Goal: Transaction & Acquisition: Purchase product/service

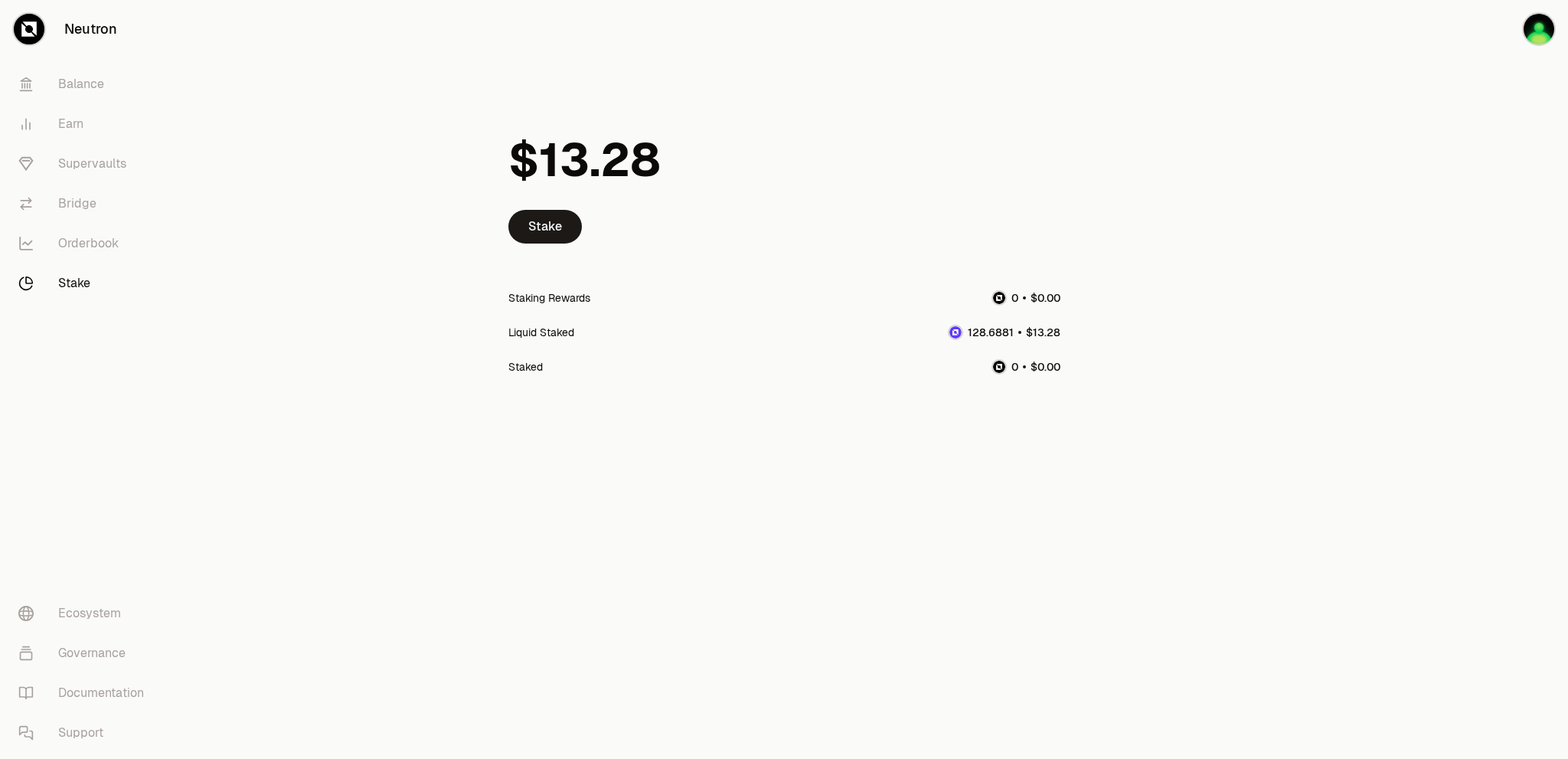
click at [1013, 331] on span "1" at bounding box center [1011, 332] width 5 height 14
click at [544, 331] on div "Liquid Staked" at bounding box center [541, 332] width 66 height 16
click at [567, 296] on div "Staking Rewards" at bounding box center [549, 298] width 82 height 16
click at [557, 232] on link "Stake" at bounding box center [544, 226] width 73 height 33
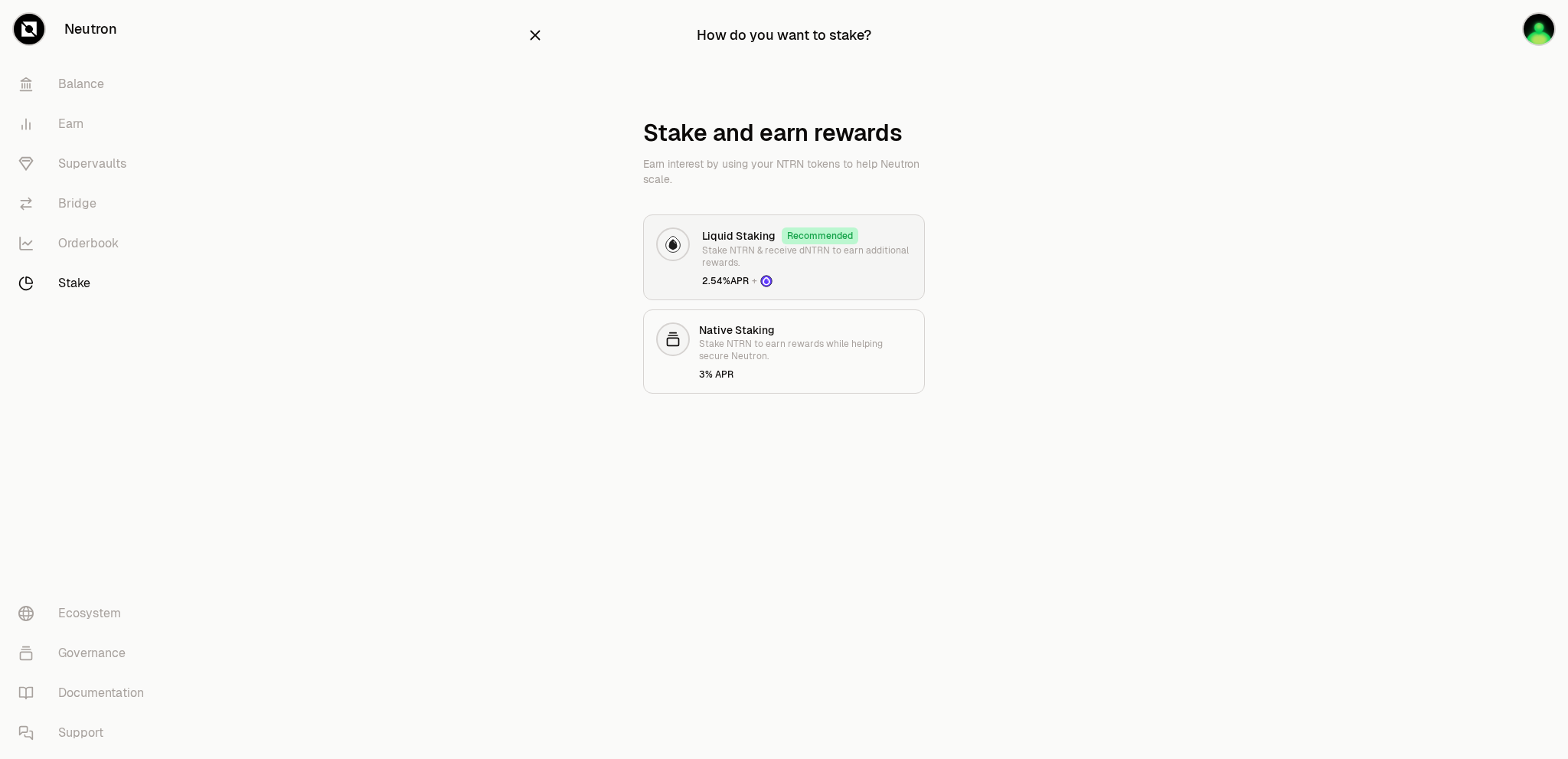
click at [854, 237] on div "Liquid Staking Recommended" at bounding box center [807, 236] width 210 height 17
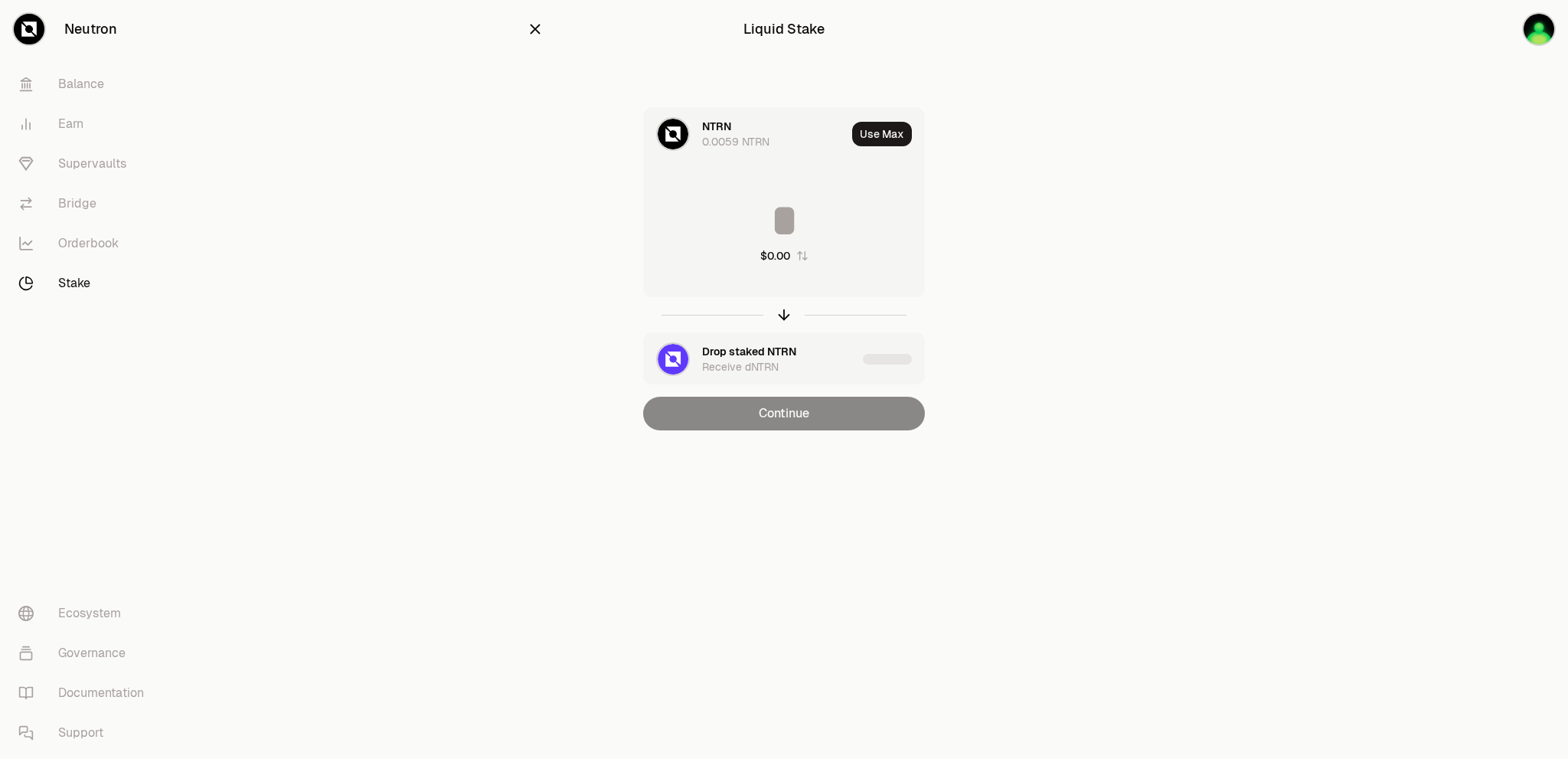
click at [784, 316] on div at bounding box center [784, 315] width 282 height 35
drag, startPoint x: 781, startPoint y: 187, endPoint x: 793, endPoint y: 226, distance: 40.8
click at [781, 189] on div "$0.00" at bounding box center [784, 230] width 280 height 135
click at [793, 230] on input at bounding box center [784, 221] width 280 height 46
click at [873, 131] on button "Use Max" at bounding box center [882, 134] width 59 height 24
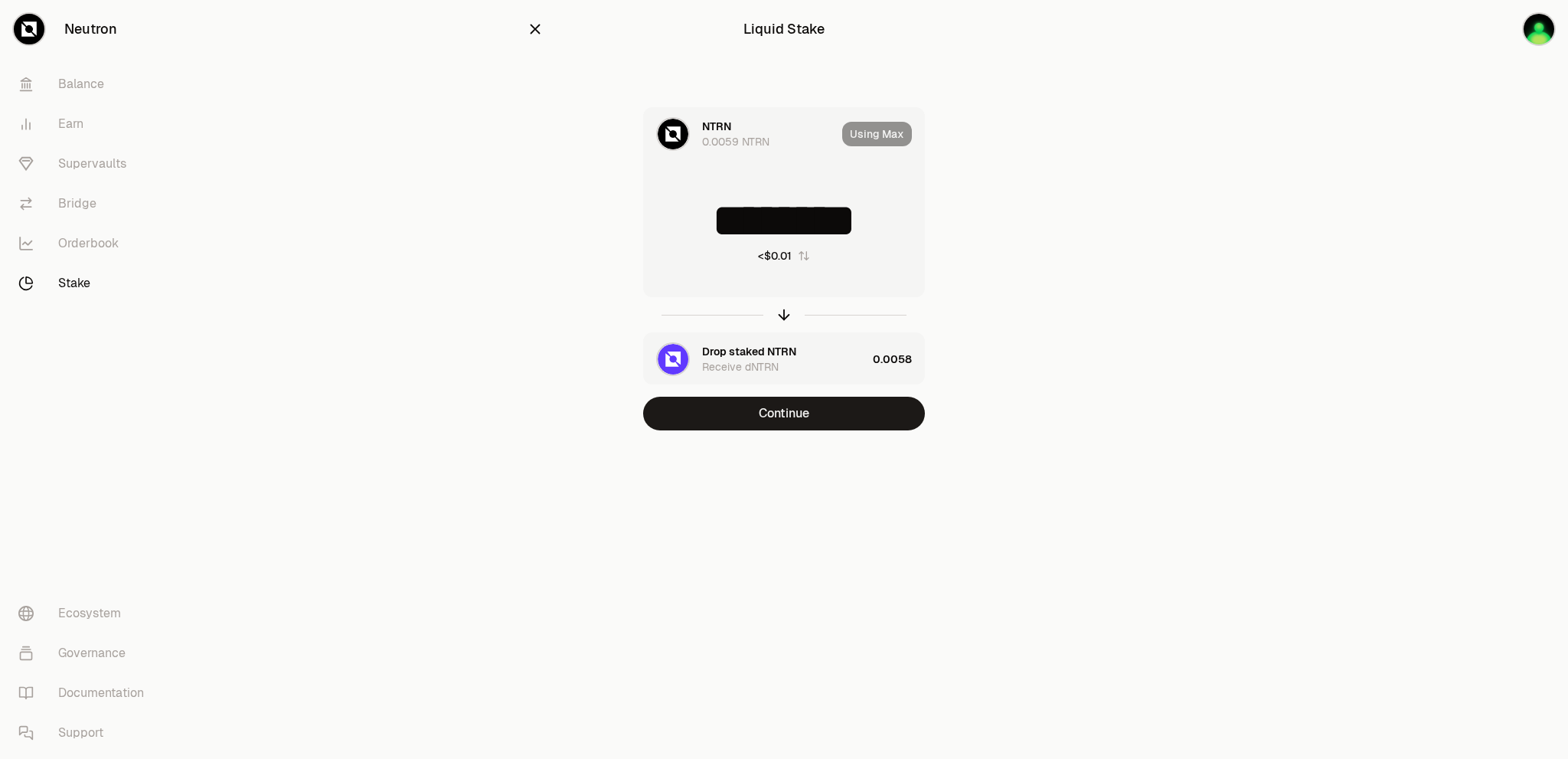
type input "********"
click at [769, 358] on div "Drop staked NTRN" at bounding box center [749, 352] width 95 height 16
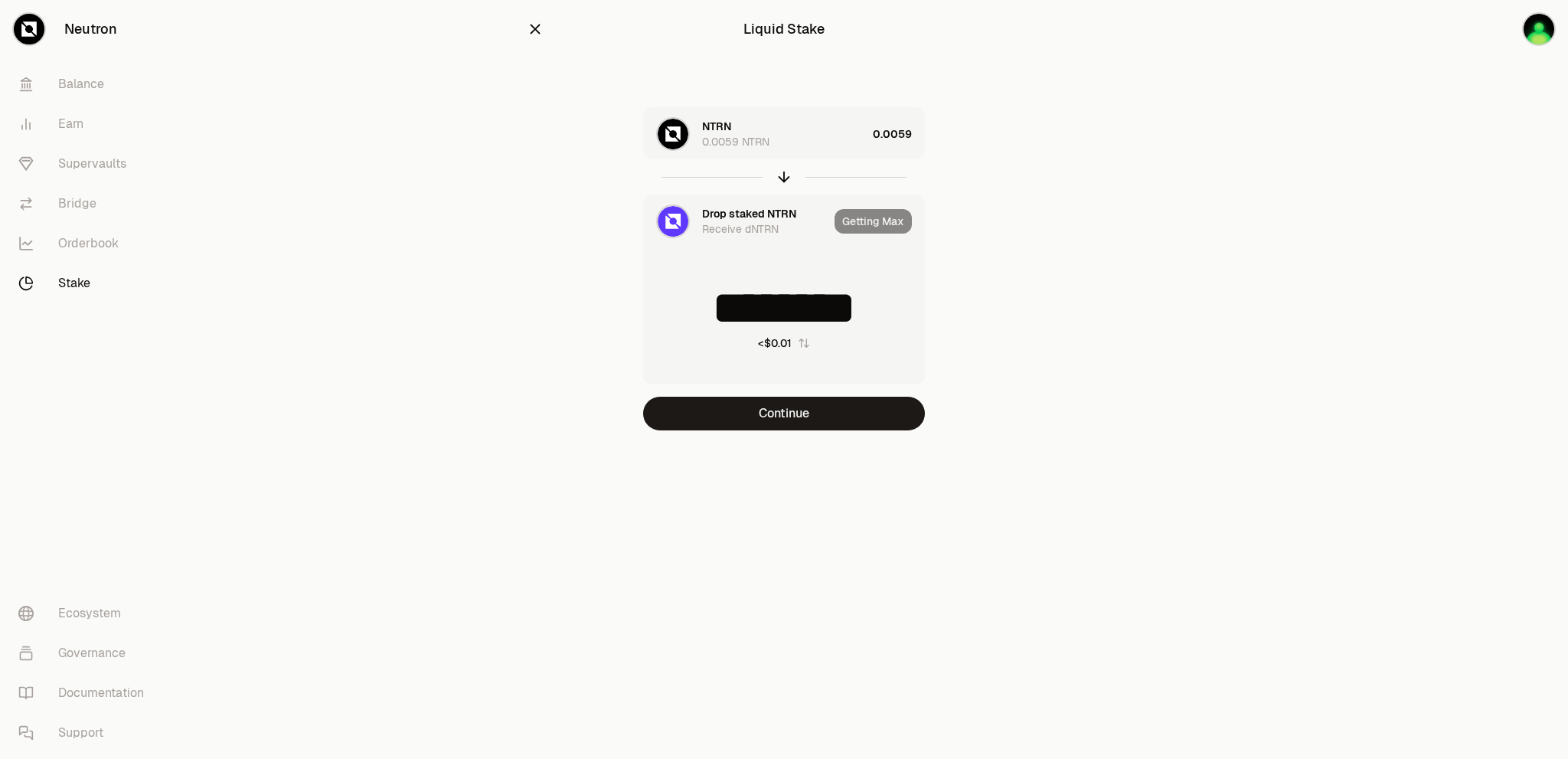
click at [875, 225] on div "Getting Max" at bounding box center [879, 222] width 90 height 52
click at [66, 277] on link "Stake" at bounding box center [86, 283] width 159 height 40
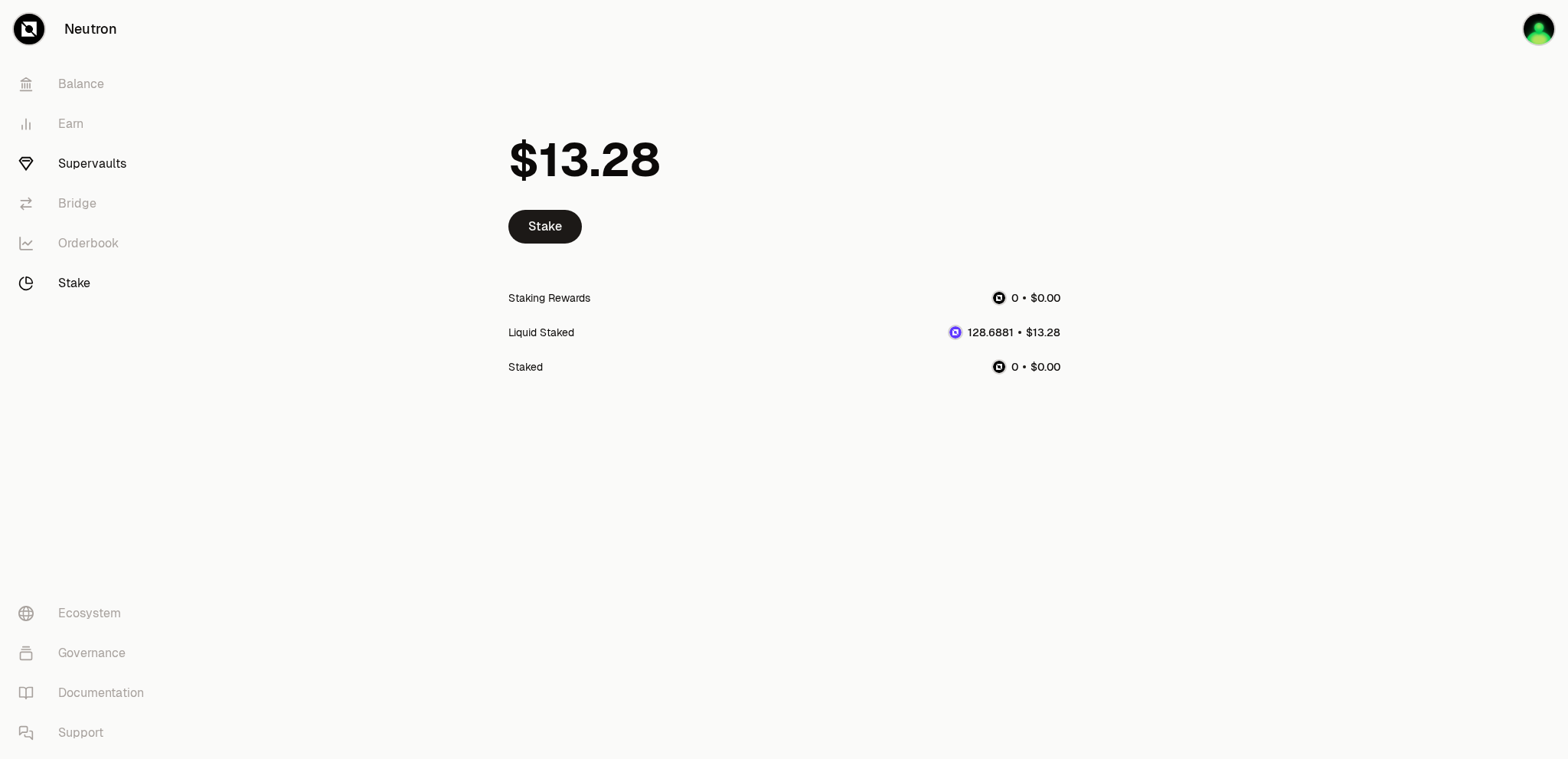
click at [84, 161] on link "Supervaults" at bounding box center [86, 163] width 159 height 40
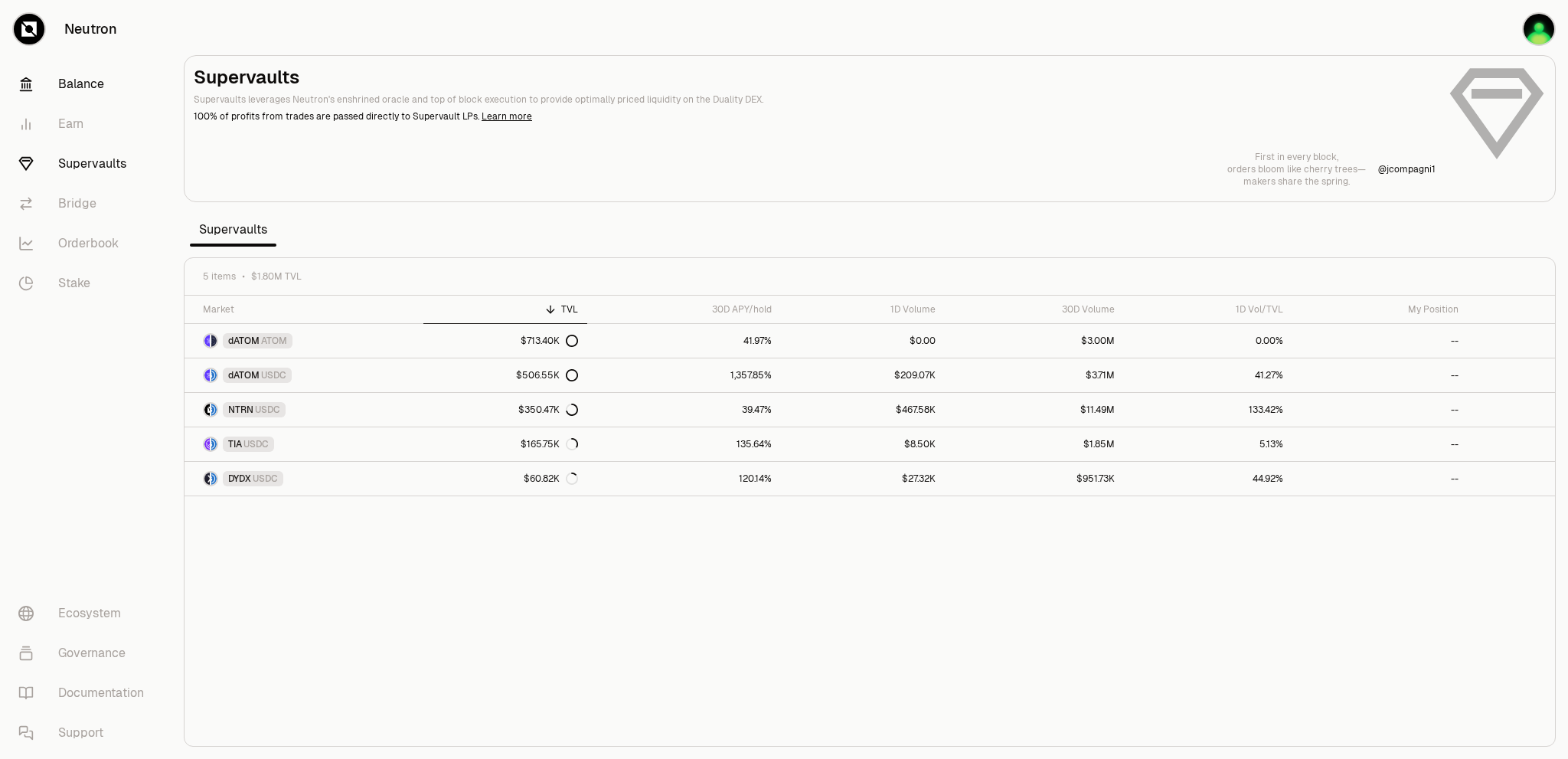
click at [73, 81] on link "Balance" at bounding box center [86, 84] width 159 height 40
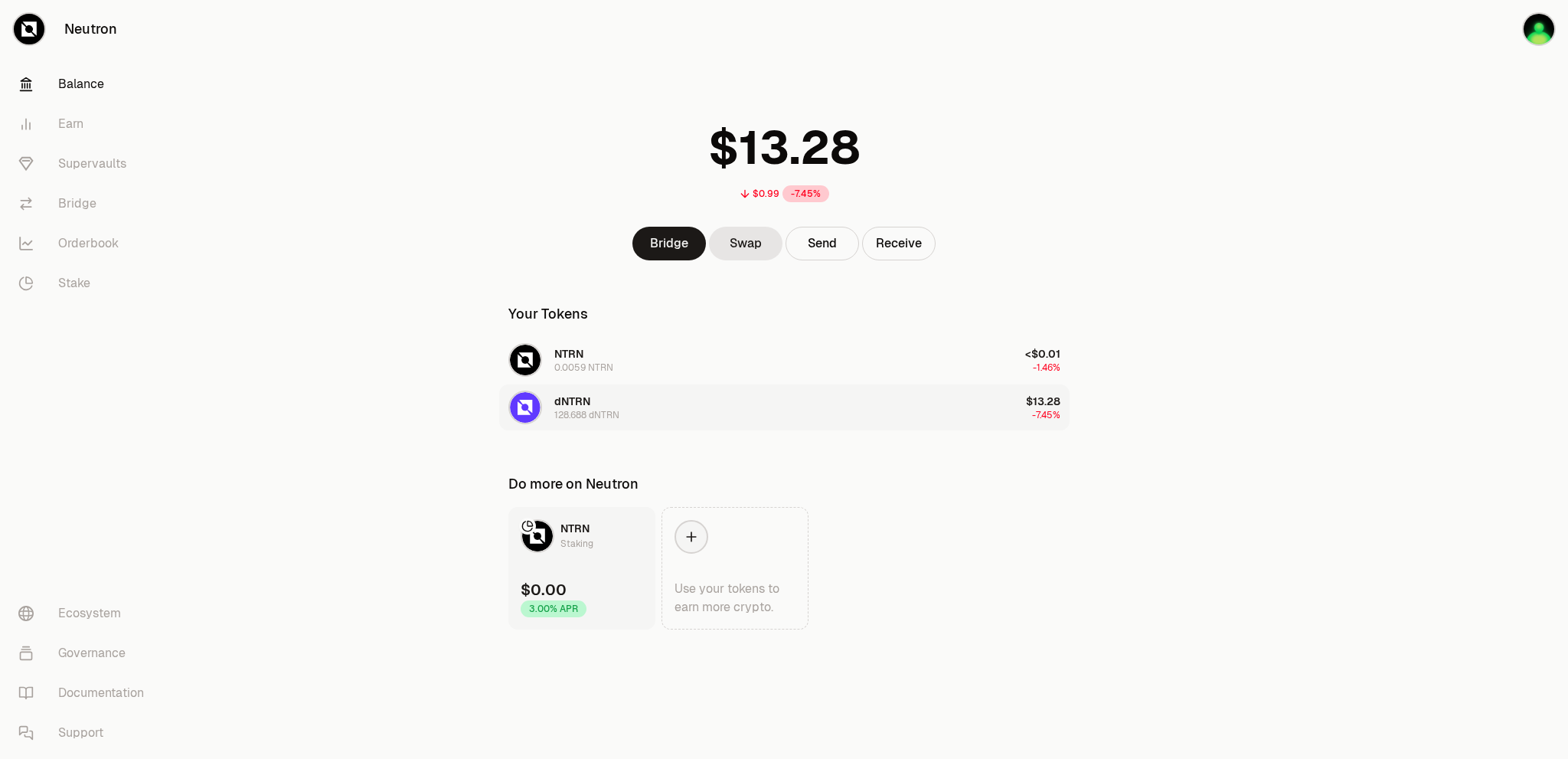
click at [647, 408] on button "dNTRN 128.688 dNTRN $13.28 -7.45%" at bounding box center [784, 407] width 570 height 46
click at [994, 410] on button "dNTRN 128.688 dNTRN $13.28 -7.45%" at bounding box center [784, 407] width 570 height 46
click at [604, 410] on div "128.688 dNTRN" at bounding box center [587, 415] width 65 height 12
click at [529, 408] on img "button" at bounding box center [525, 407] width 31 height 31
click at [604, 367] on div "0.0059 NTRN" at bounding box center [584, 367] width 59 height 12
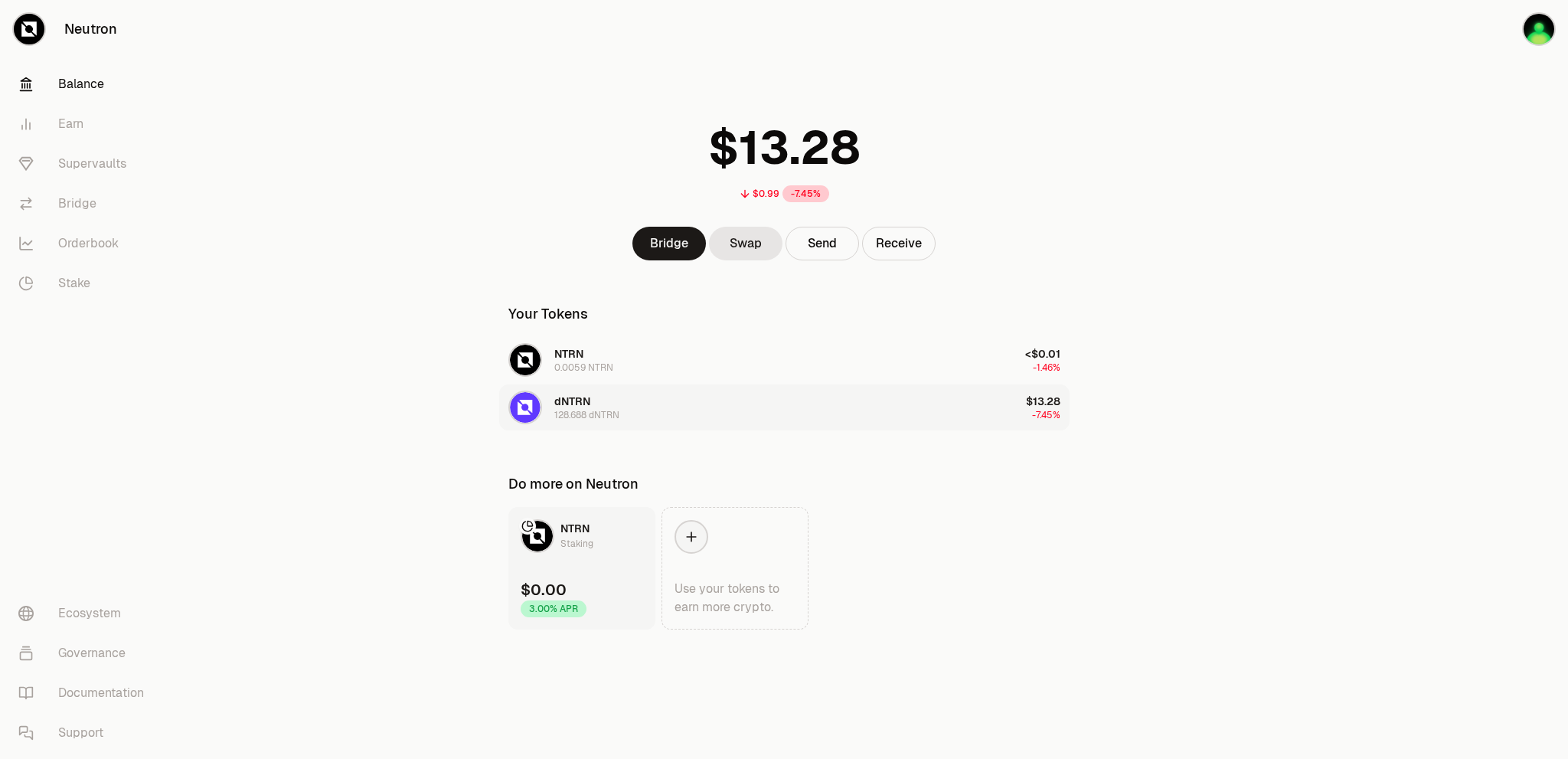
click at [622, 401] on button "dNTRN 128.688 dNTRN $13.28 -7.45%" at bounding box center [784, 407] width 570 height 46
click at [888, 252] on button "Receive" at bounding box center [899, 243] width 73 height 33
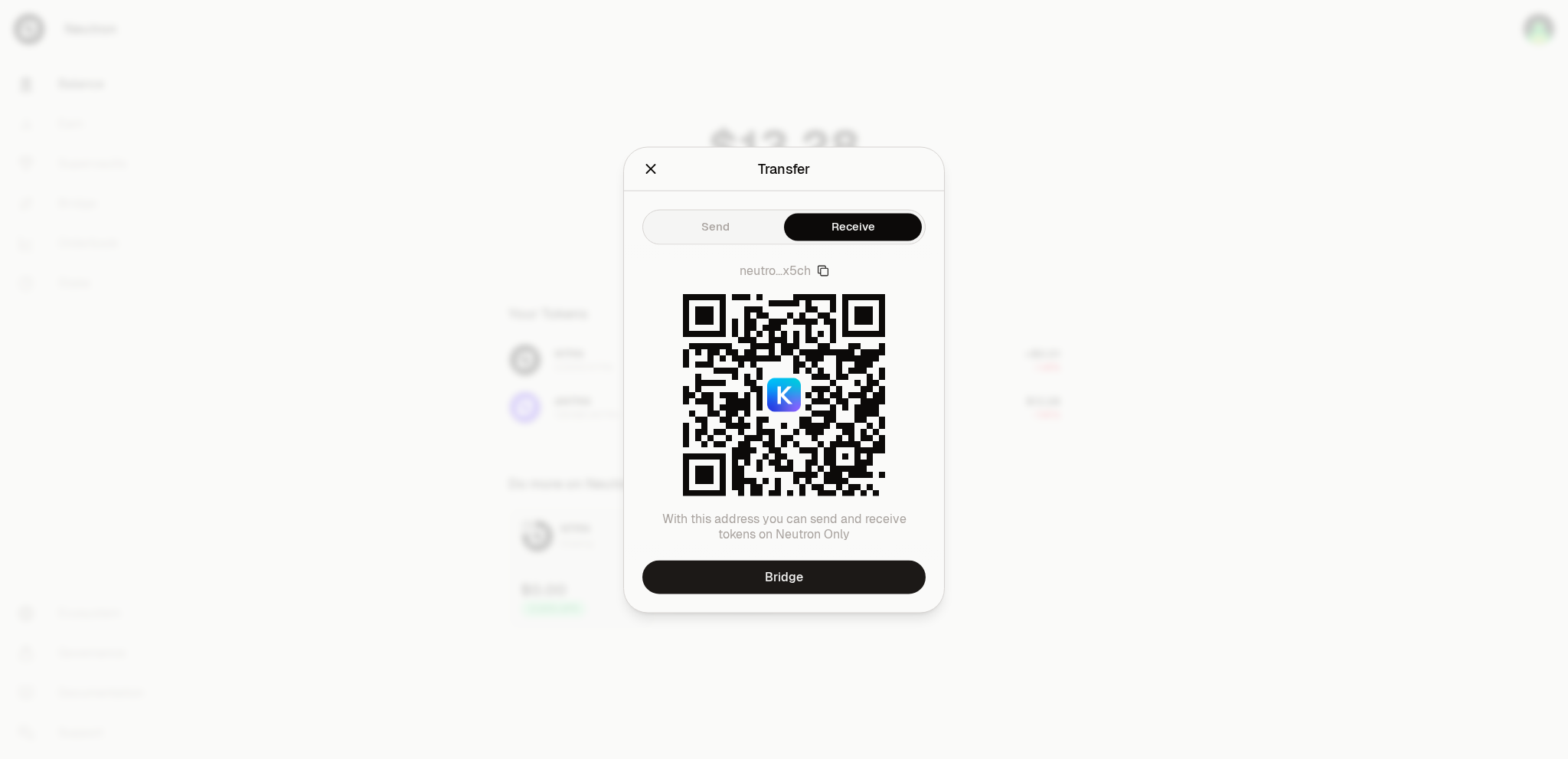
click at [650, 180] on h2 "Transfer" at bounding box center [784, 168] width 283 height 31
click at [652, 170] on icon "Close" at bounding box center [651, 169] width 10 height 10
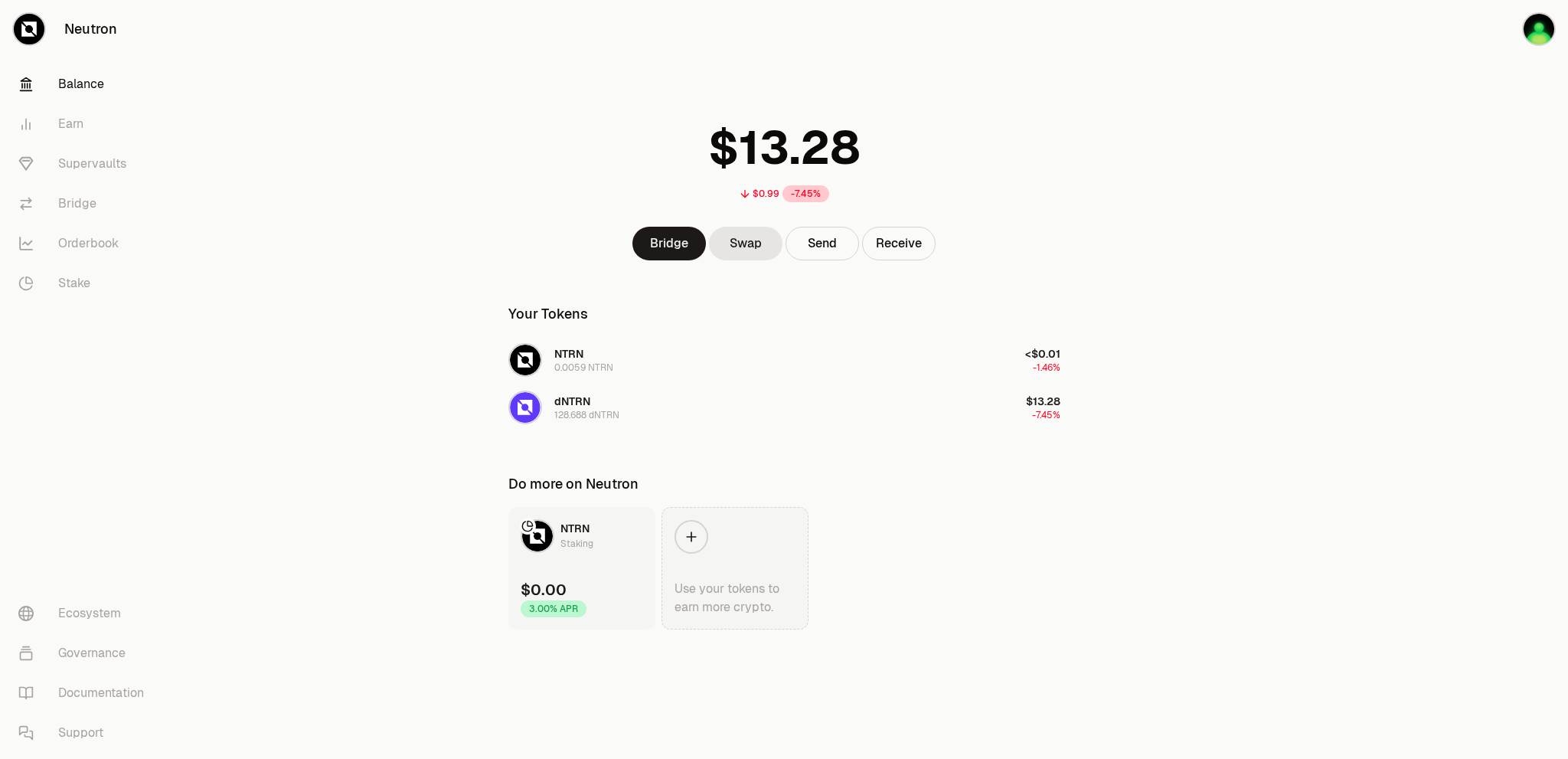
click at [693, 538] on icon at bounding box center [691, 536] width 16 height 16
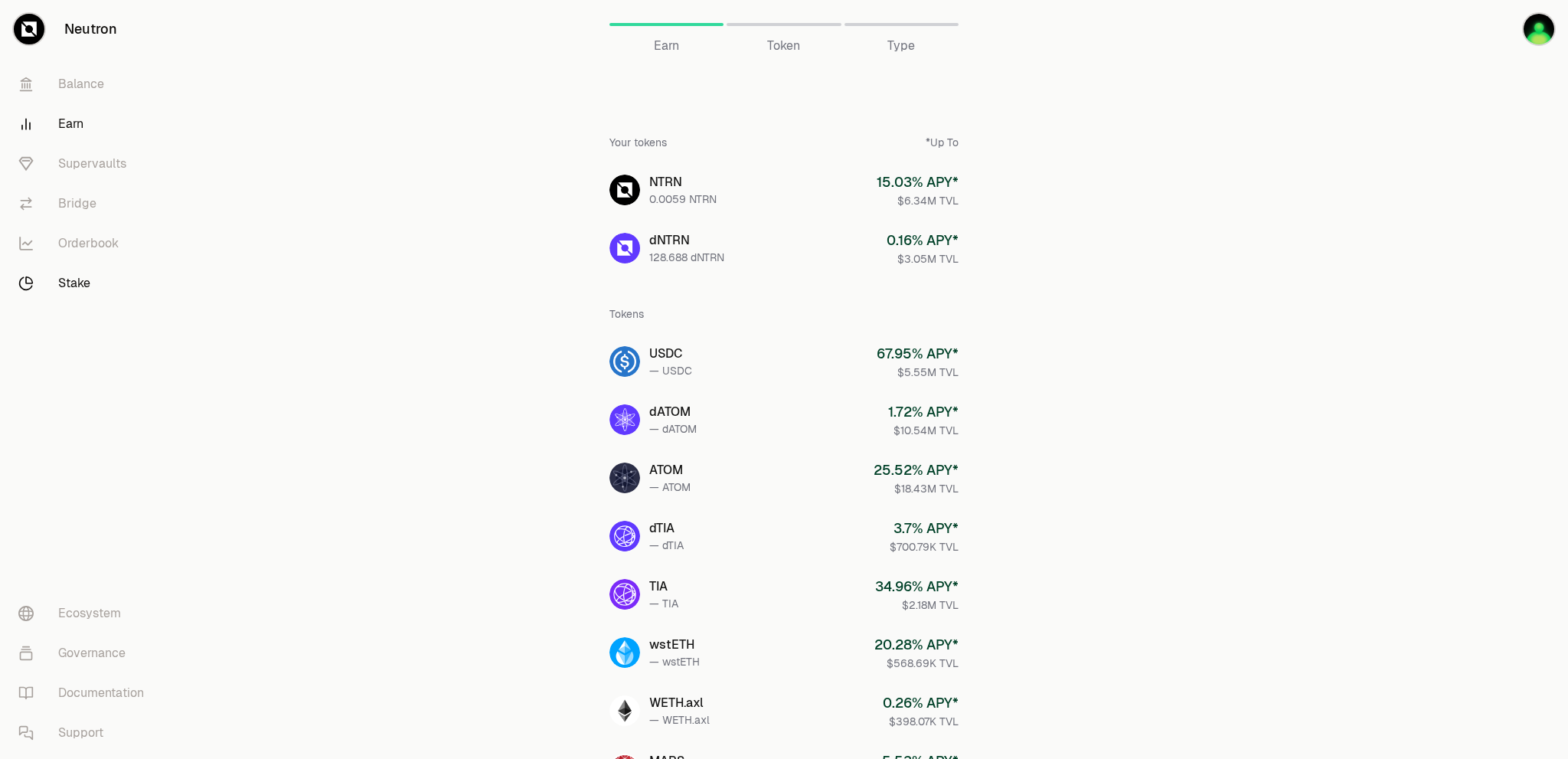
click at [79, 281] on link "Stake" at bounding box center [86, 283] width 159 height 40
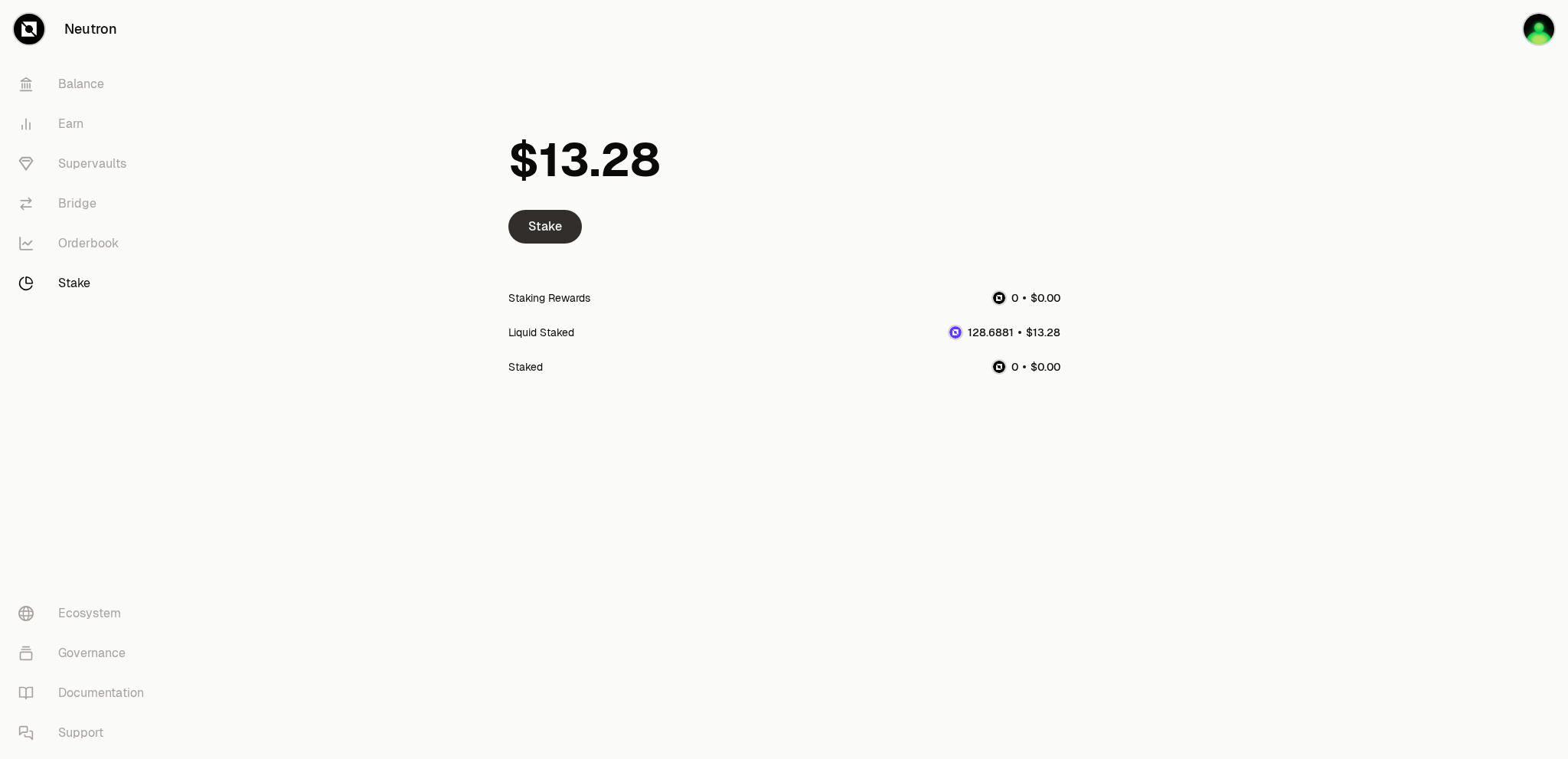
click at [533, 234] on link "Stake" at bounding box center [544, 226] width 73 height 33
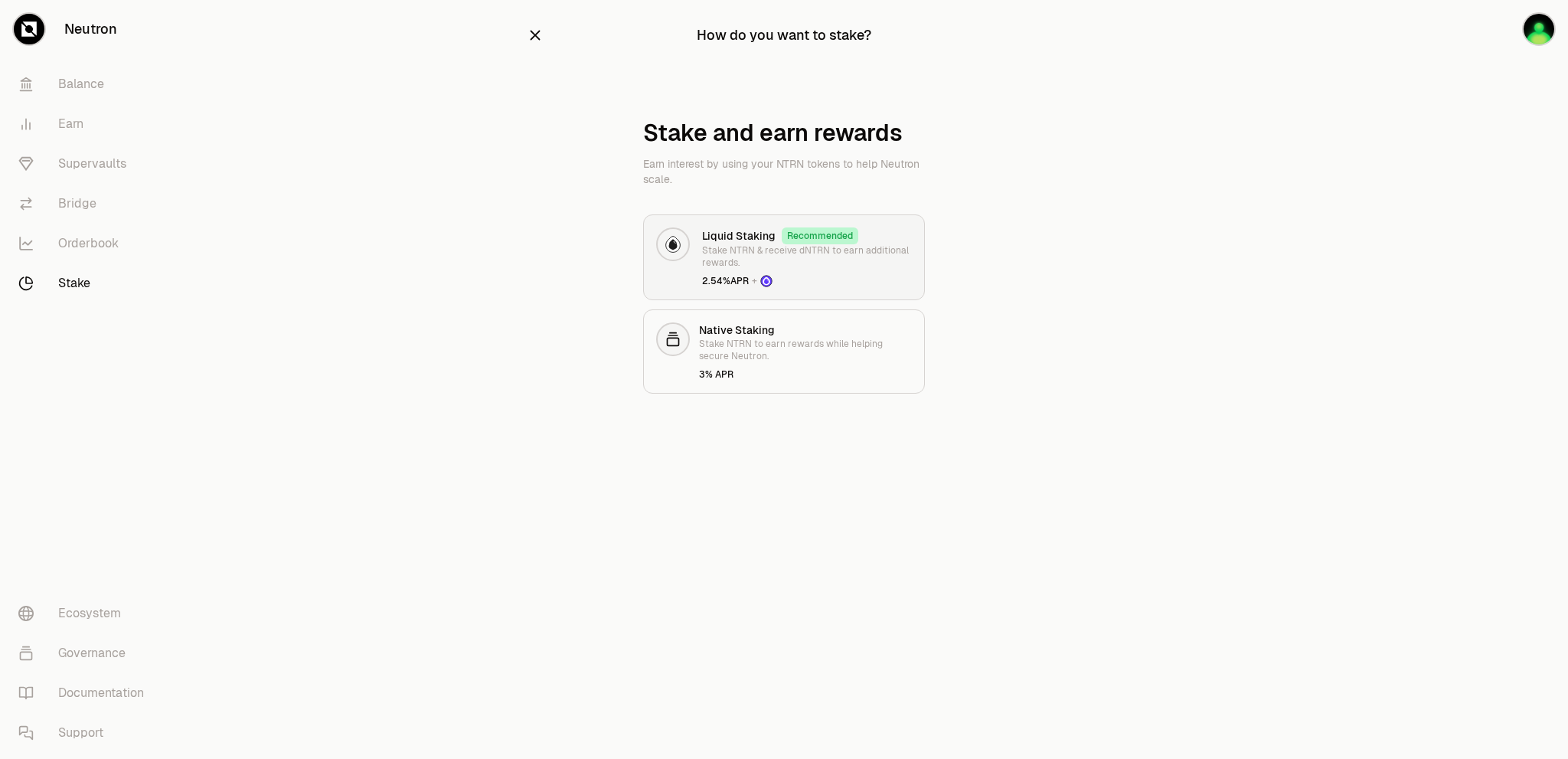
click at [689, 269] on link "Liquid Staking Recommended Stake NTRN & receive dNTRN to earn additional reward…" at bounding box center [784, 257] width 282 height 85
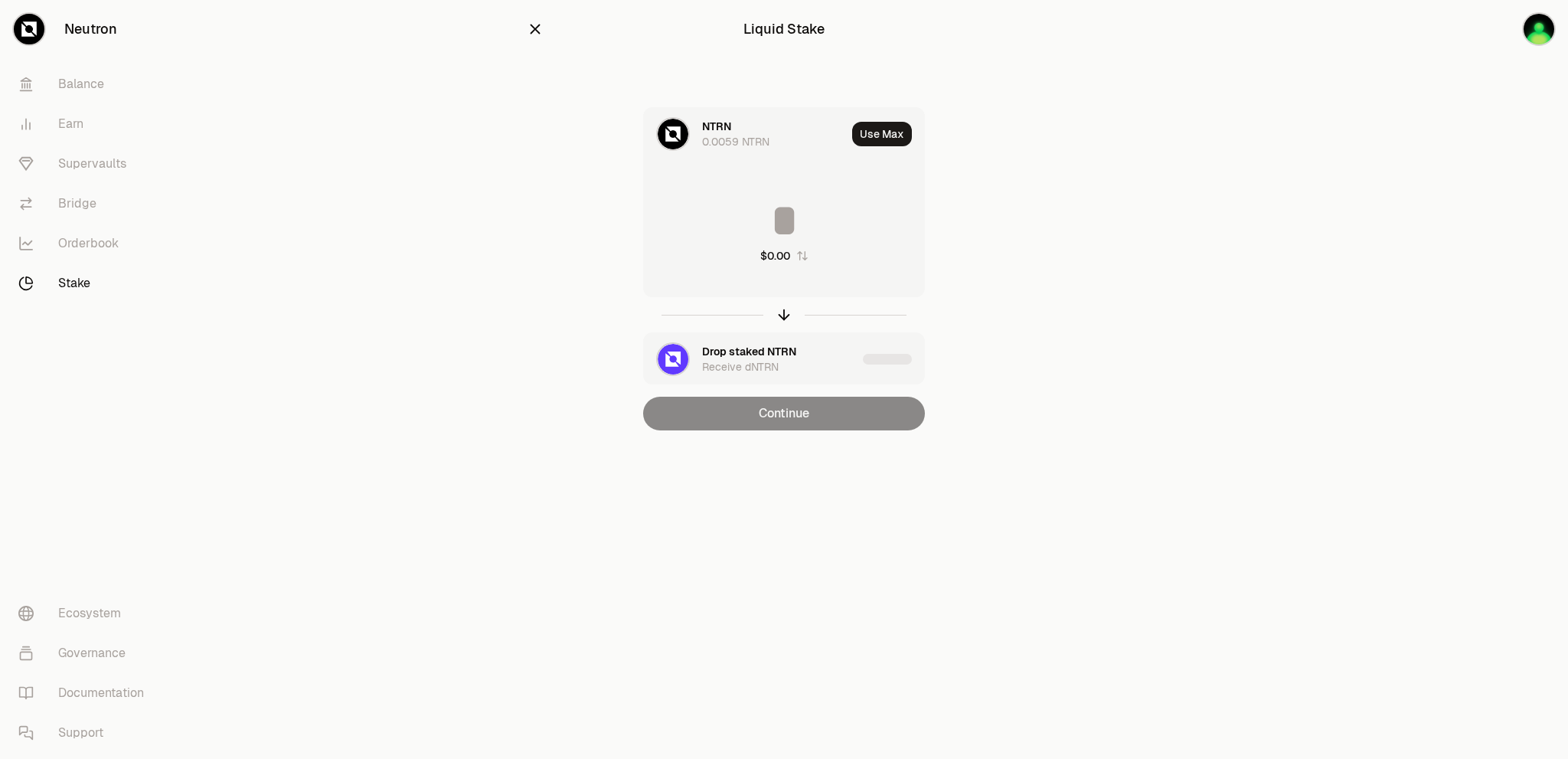
drag, startPoint x: 679, startPoint y: 130, endPoint x: 695, endPoint y: 128, distance: 16.1
click at [680, 130] on img at bounding box center [672, 134] width 31 height 31
drag, startPoint x: 710, startPoint y: 138, endPoint x: 720, endPoint y: 139, distance: 10.0
click at [710, 139] on div "0.0059 NTRN" at bounding box center [735, 141] width 68 height 16
drag, startPoint x: 732, startPoint y: 139, endPoint x: 732, endPoint y: 148, distance: 9.0
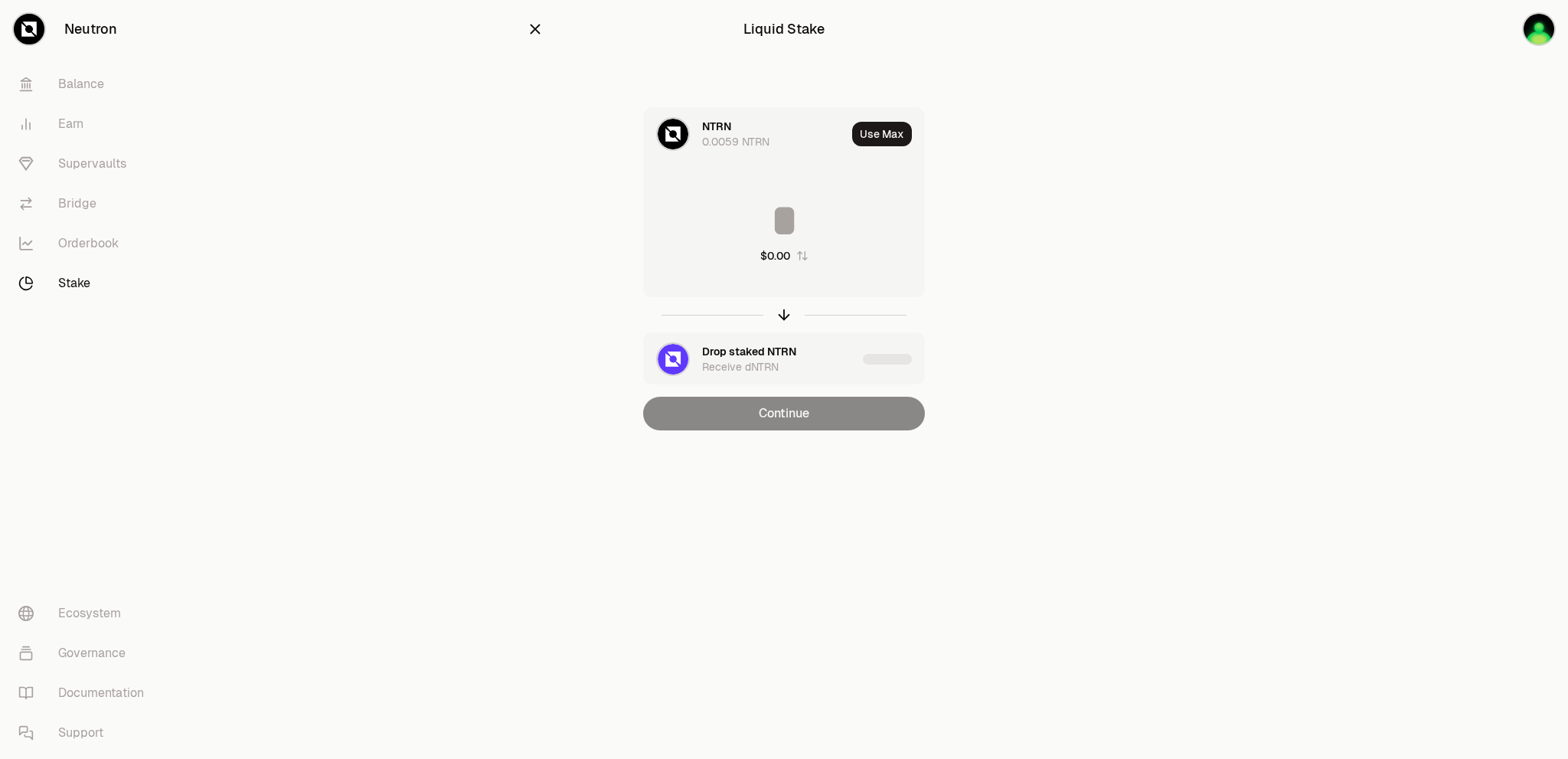
click at [732, 141] on div "0.0059 NTRN" at bounding box center [735, 141] width 68 height 16
click at [658, 358] on div "Drop staked NTRN Receive dNTRN" at bounding box center [750, 359] width 213 height 52
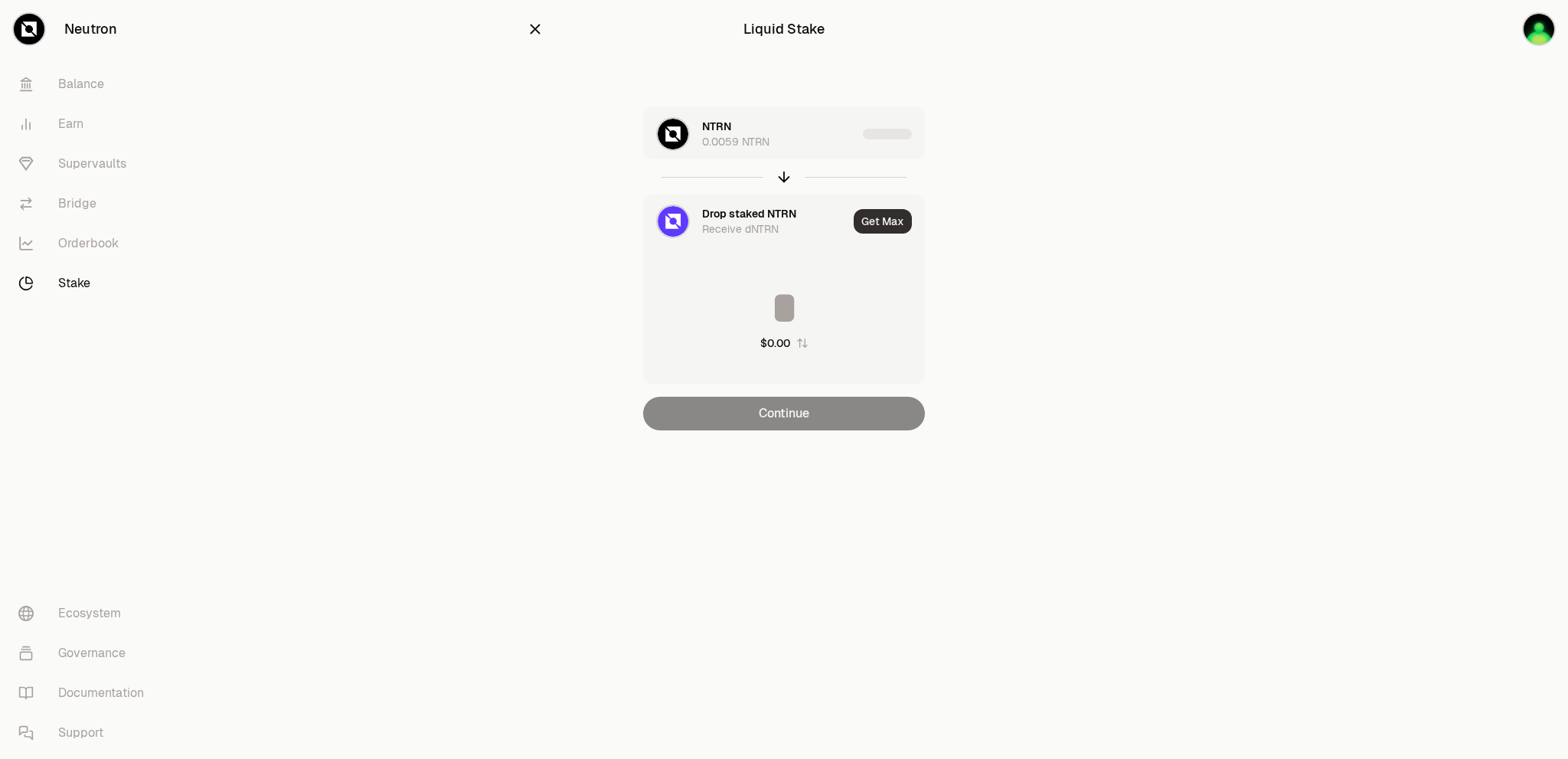
click at [886, 227] on button "Get Max" at bounding box center [883, 221] width 58 height 24
type input "********"
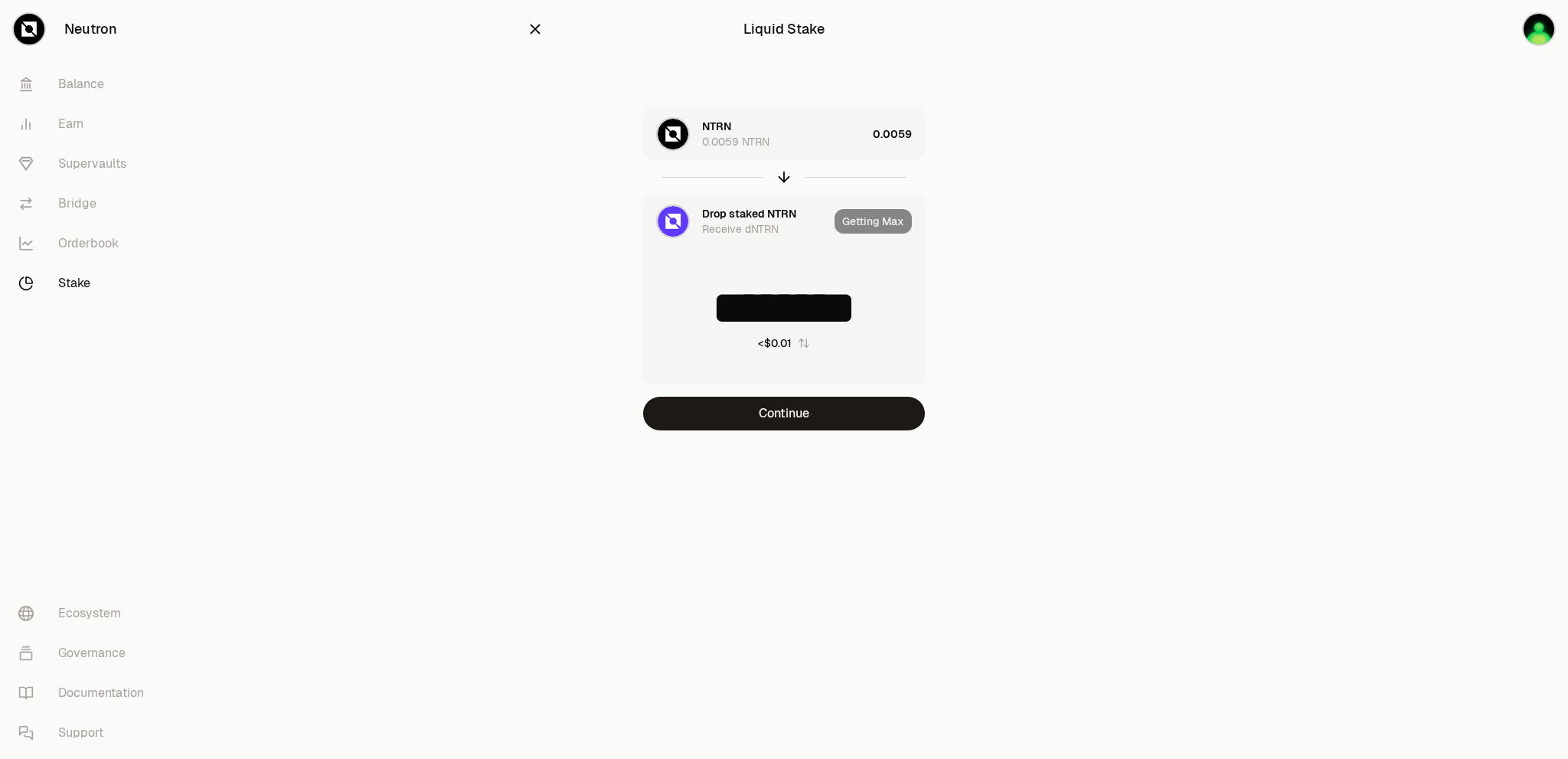
click at [532, 32] on icon "button" at bounding box center [535, 29] width 17 height 17
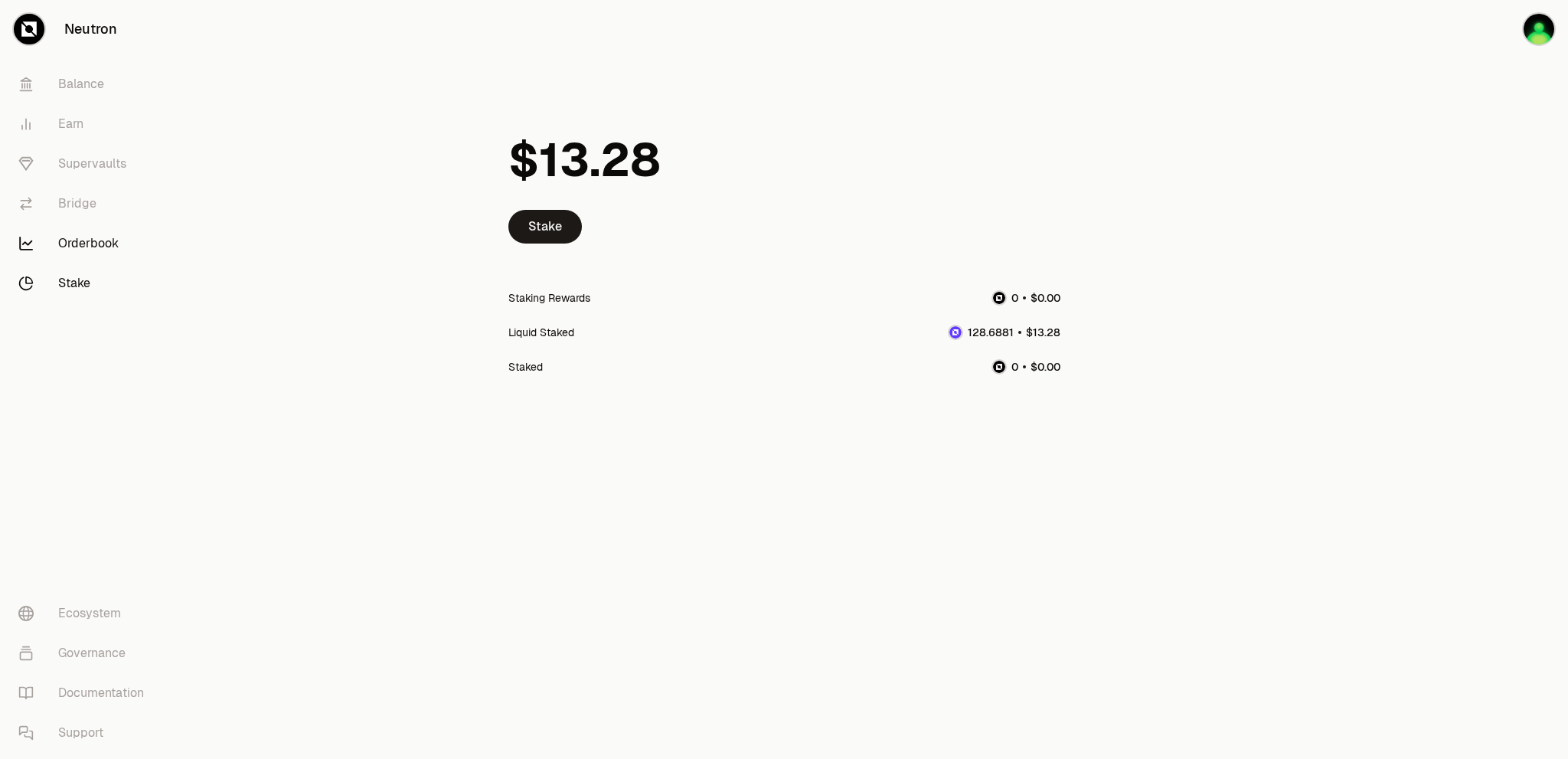
click at [83, 241] on link "Orderbook" at bounding box center [86, 243] width 159 height 40
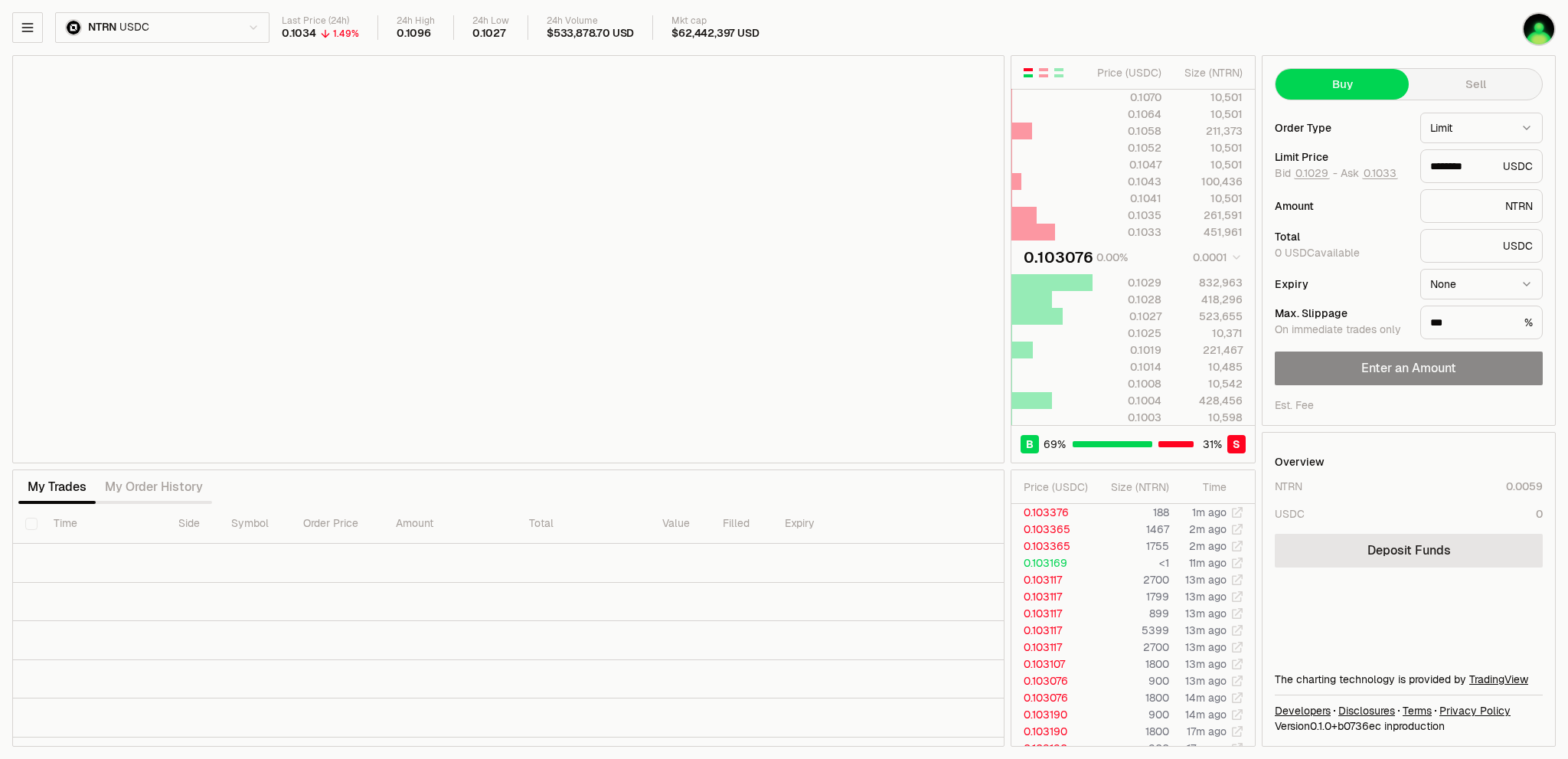
type input "********"
